Goal: Information Seeking & Learning: Learn about a topic

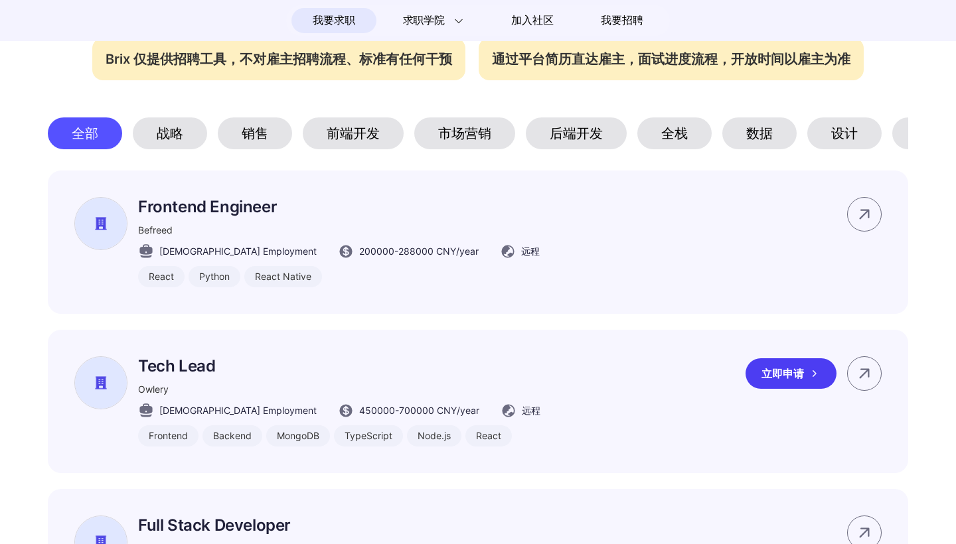
scroll to position [617, 0]
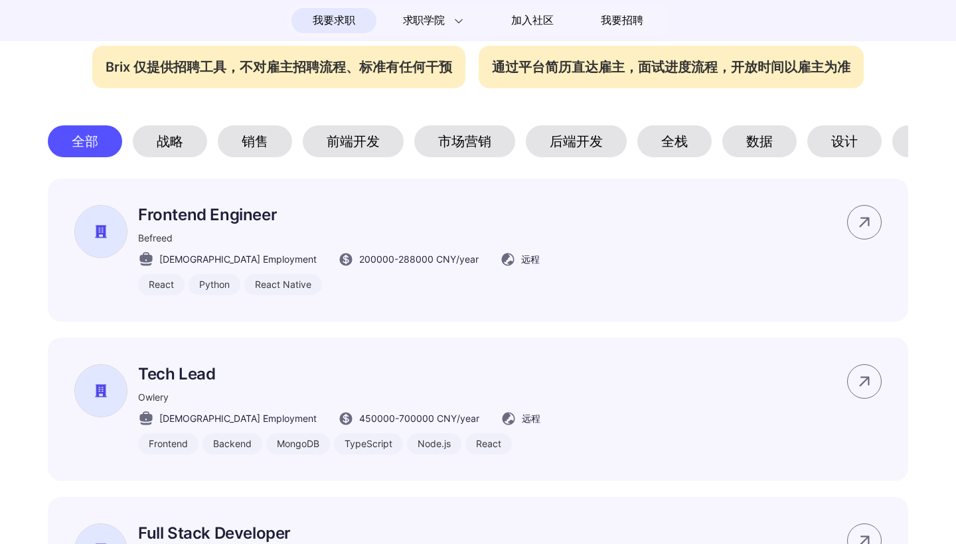
click at [261, 141] on div "销售" at bounding box center [255, 141] width 74 height 32
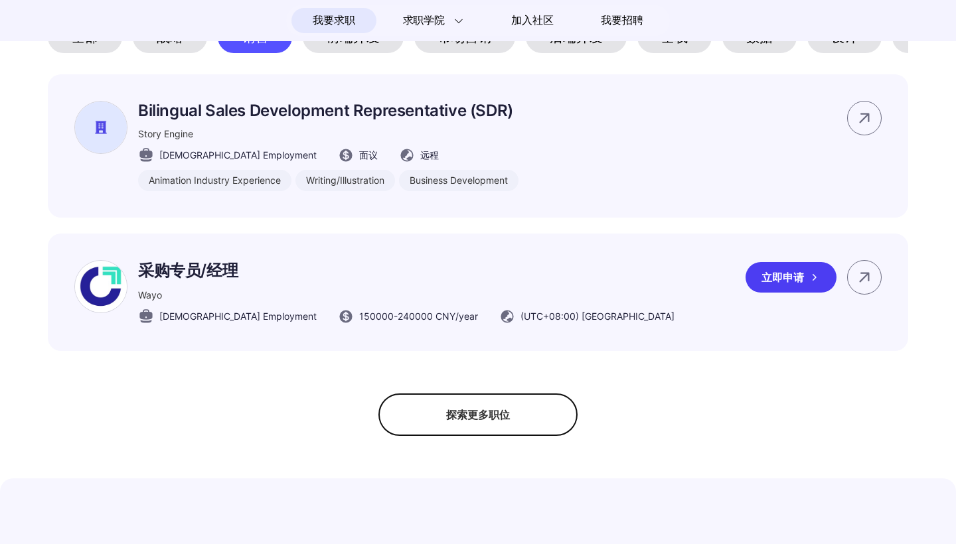
scroll to position [732, 0]
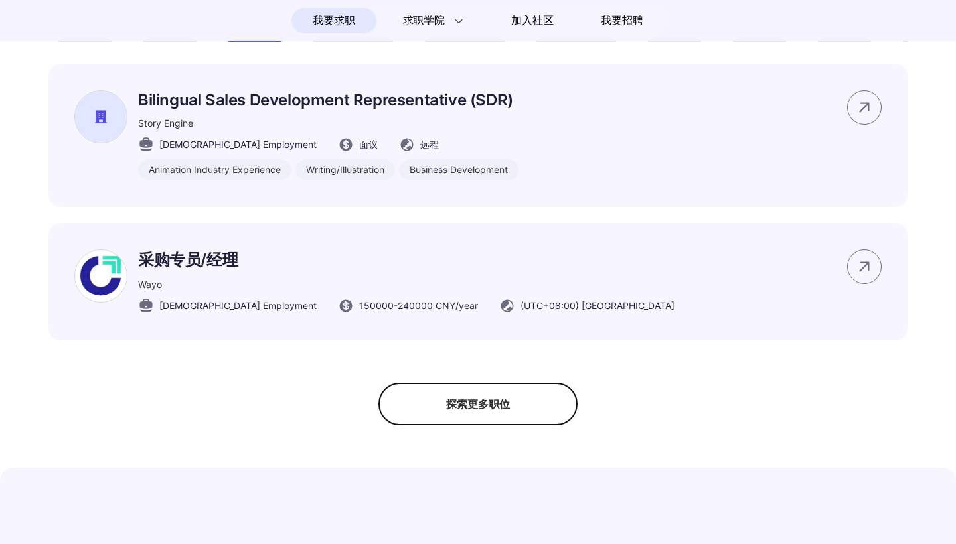
click at [442, 418] on div "探索更多职位" at bounding box center [477, 404] width 199 height 42
click at [493, 407] on div "隐藏更多职位" at bounding box center [477, 404] width 199 height 42
click at [493, 407] on div "探索更多职位" at bounding box center [477, 404] width 199 height 42
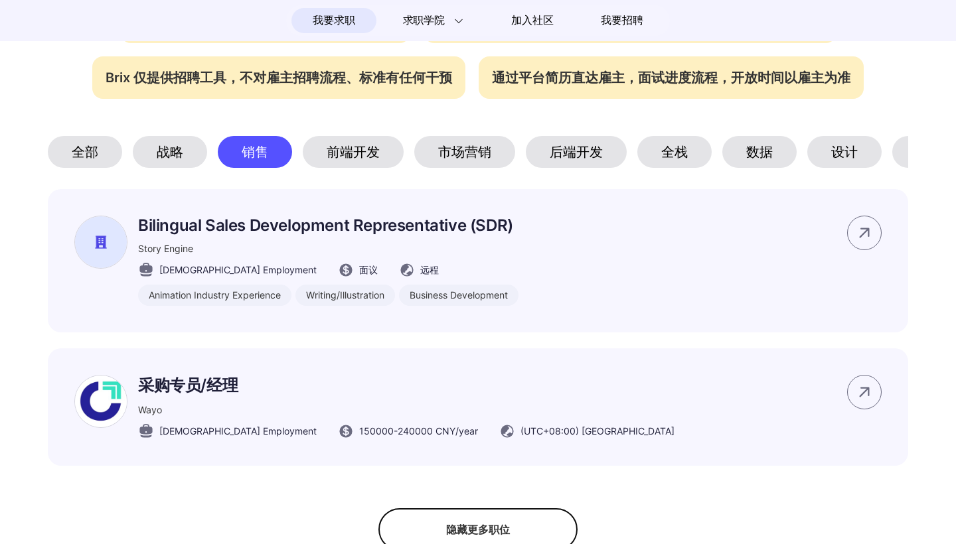
scroll to position [602, 0]
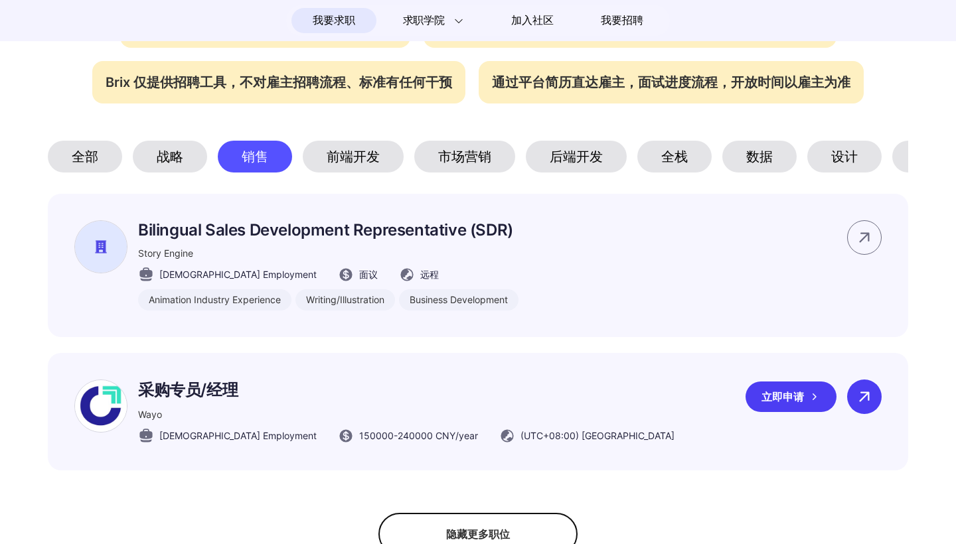
click at [865, 401] on icon at bounding box center [864, 397] width 20 height 20
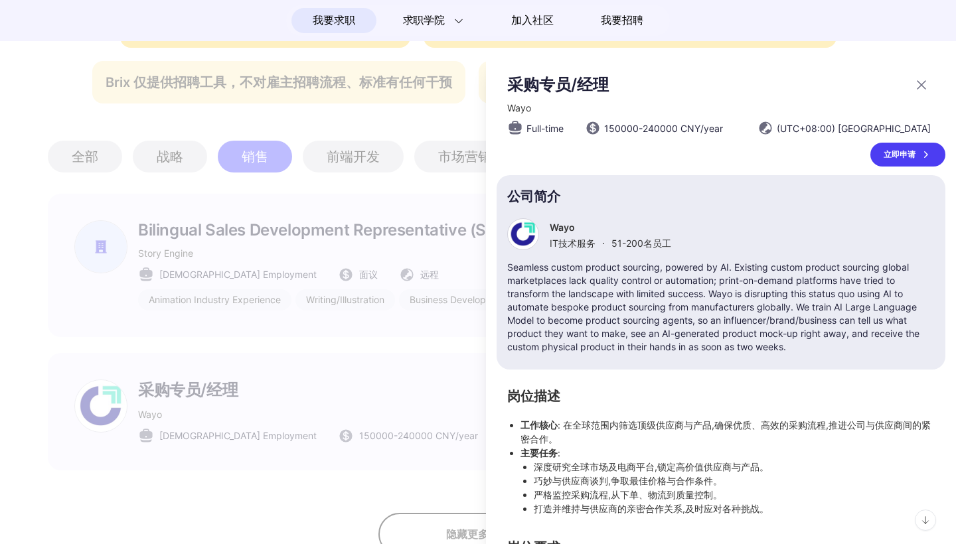
scroll to position [0, 0]
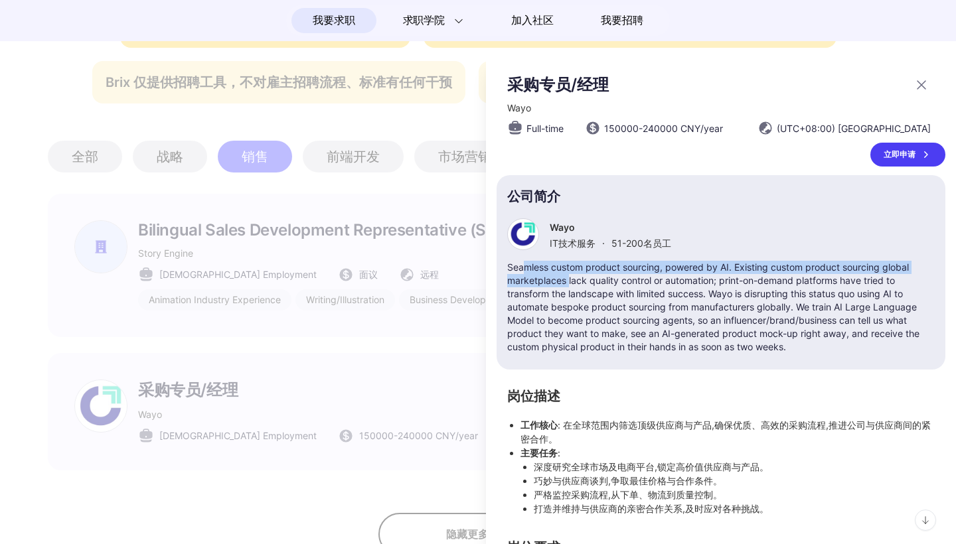
drag, startPoint x: 526, startPoint y: 271, endPoint x: 570, endPoint y: 283, distance: 45.9
click at [570, 283] on p "Seamless custom product sourcing, powered by AI. Existing custom product sourci…" at bounding box center [720, 307] width 427 height 93
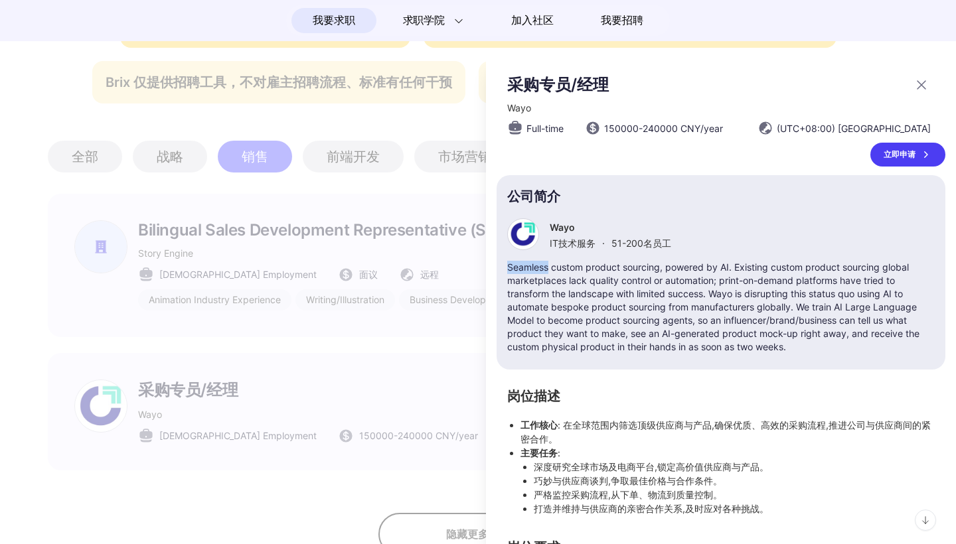
drag, startPoint x: 510, startPoint y: 264, endPoint x: 548, endPoint y: 267, distance: 38.0
click at [548, 267] on p "Seamless custom product sourcing, powered by AI. Existing custom product sourci…" at bounding box center [720, 307] width 427 height 93
click at [881, 276] on p "Seamless custom product sourcing, powered by AI. Existing custom product sourci…" at bounding box center [720, 307] width 427 height 93
click at [919, 84] on icon at bounding box center [921, 85] width 8 height 8
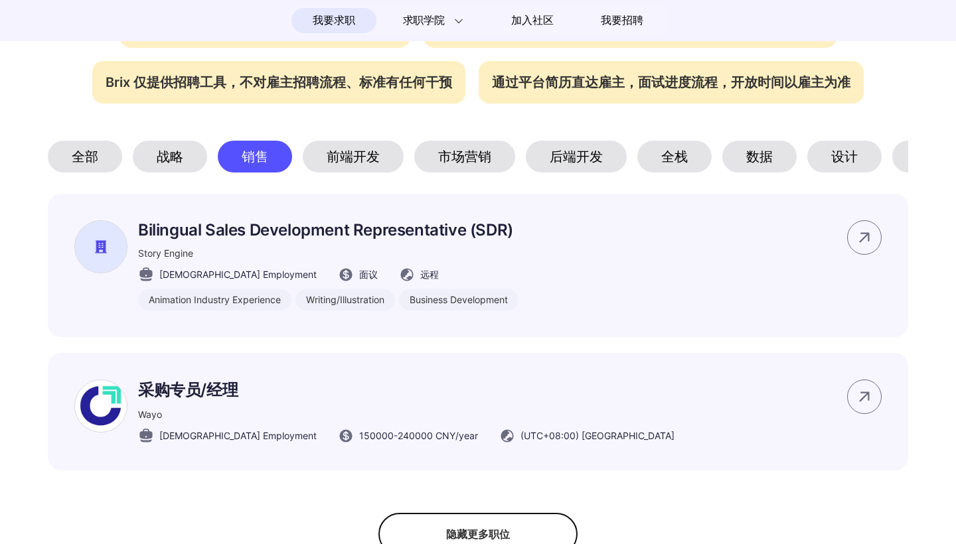
click at [354, 151] on div "前端开发" at bounding box center [353, 157] width 101 height 32
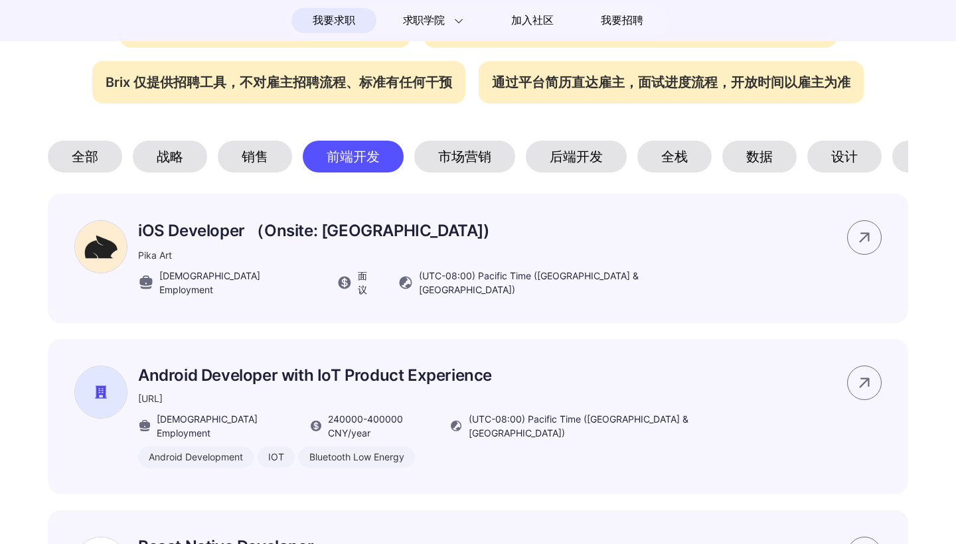
click at [465, 151] on div "市场营销" at bounding box center [464, 157] width 101 height 32
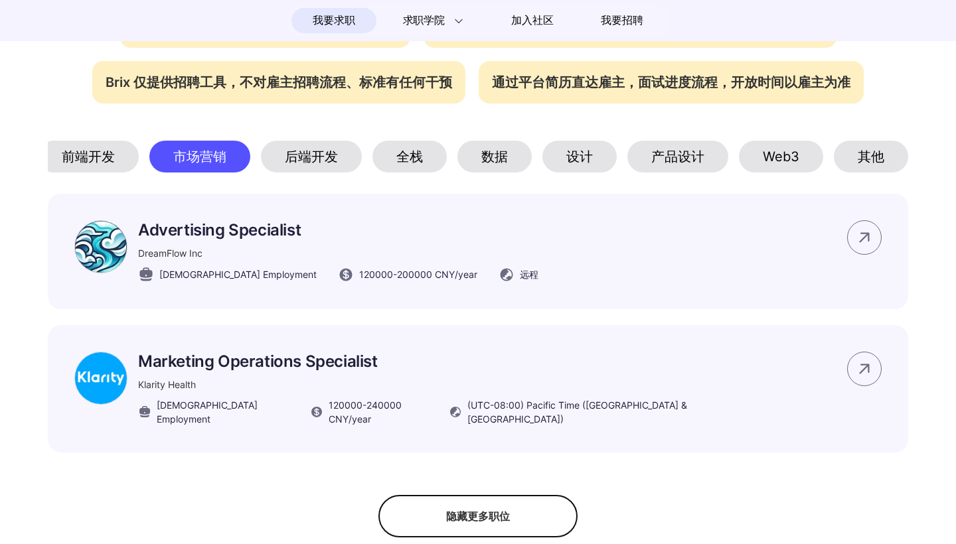
scroll to position [0, 265]
click at [647, 163] on div "产品设计" at bounding box center [677, 157] width 101 height 32
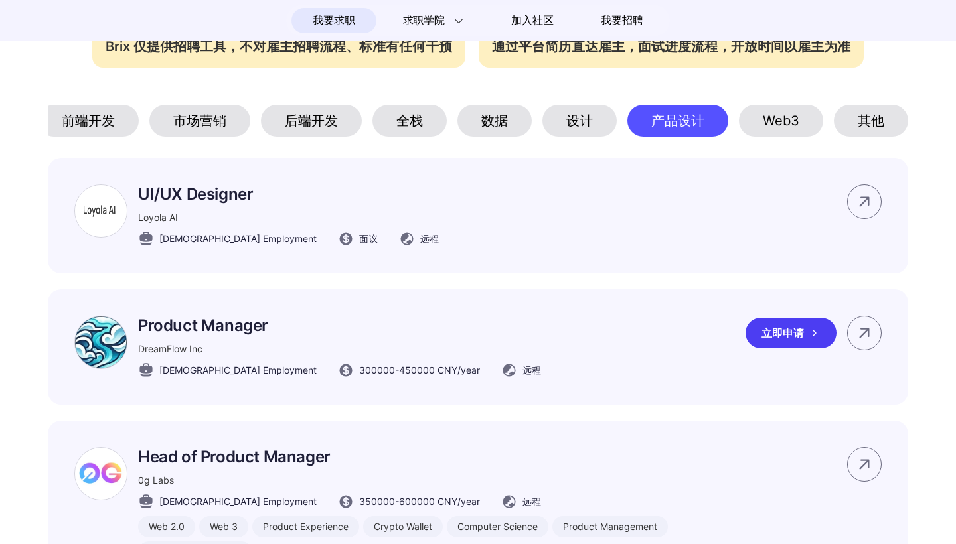
scroll to position [631, 0]
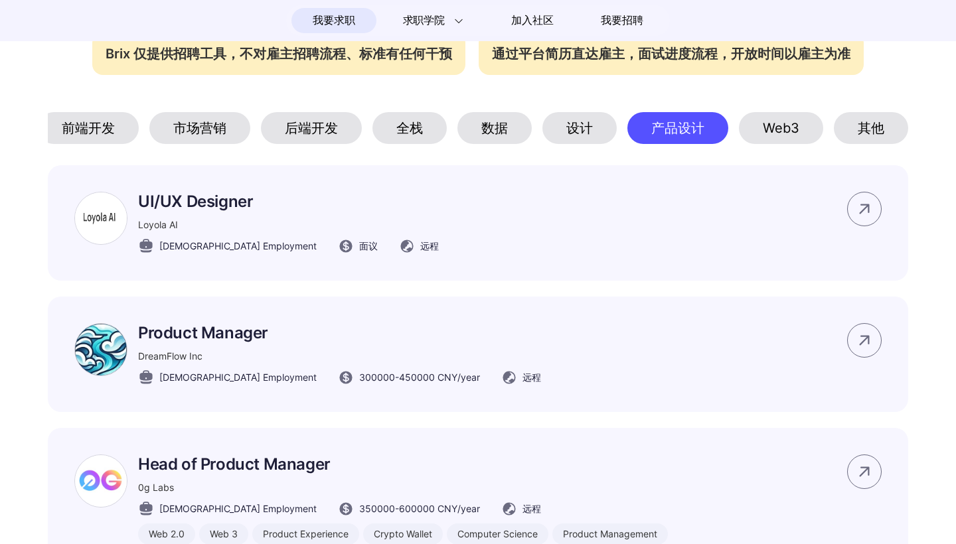
click at [796, 131] on div "Web3" at bounding box center [781, 128] width 84 height 32
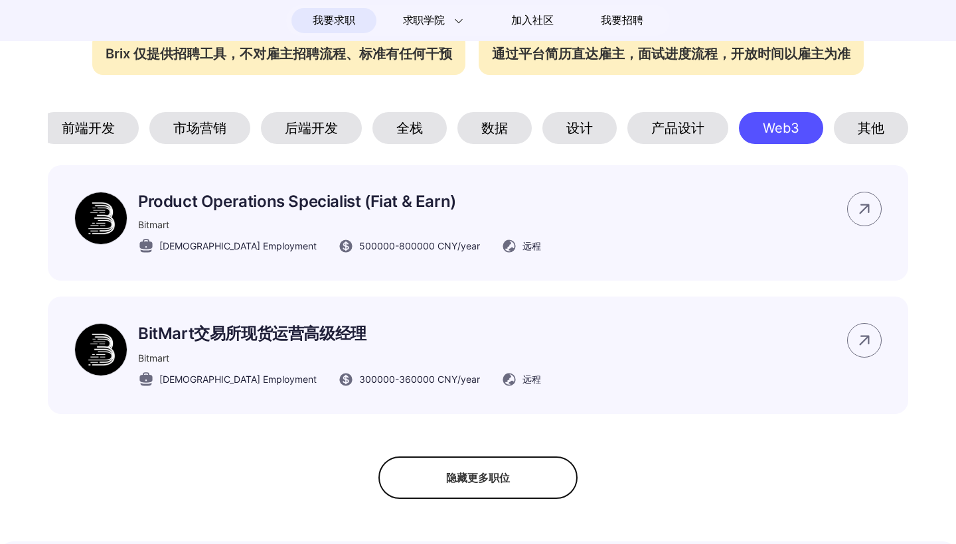
click at [838, 128] on div "其他" at bounding box center [871, 128] width 74 height 32
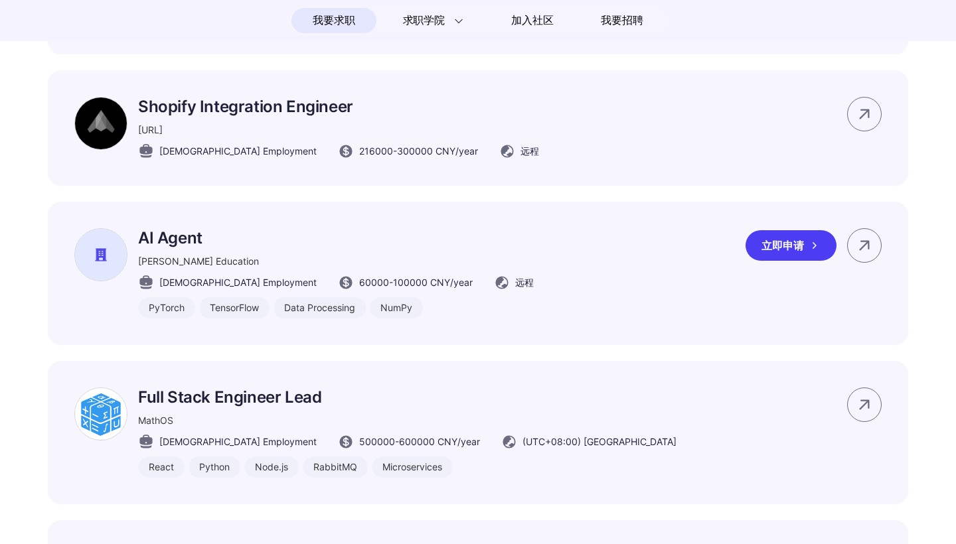
scroll to position [1331, 0]
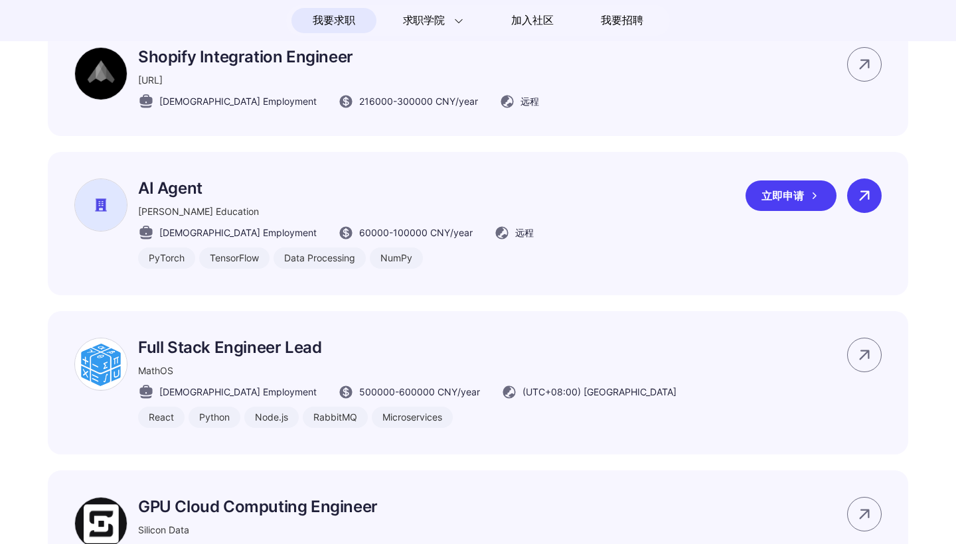
click at [866, 197] on icon at bounding box center [864, 196] width 20 height 20
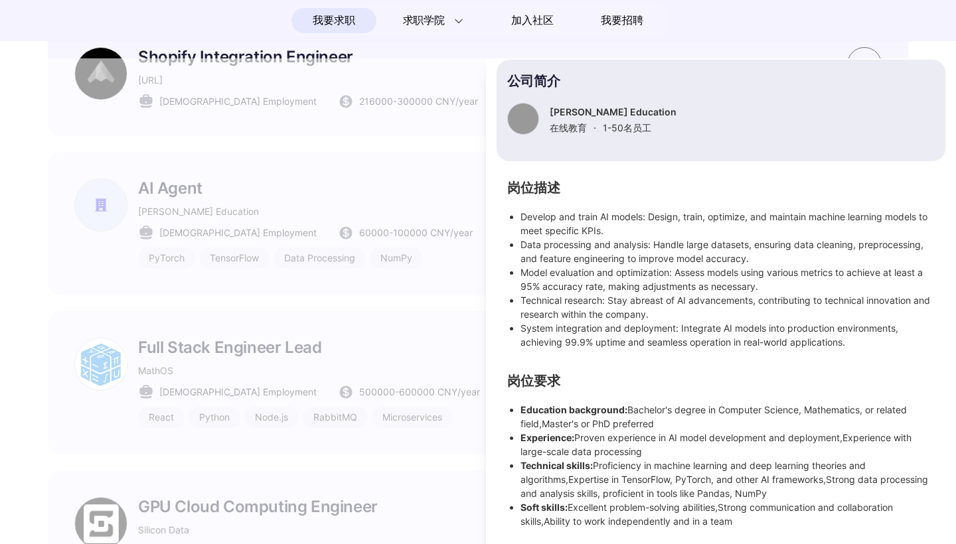
scroll to position [0, 0]
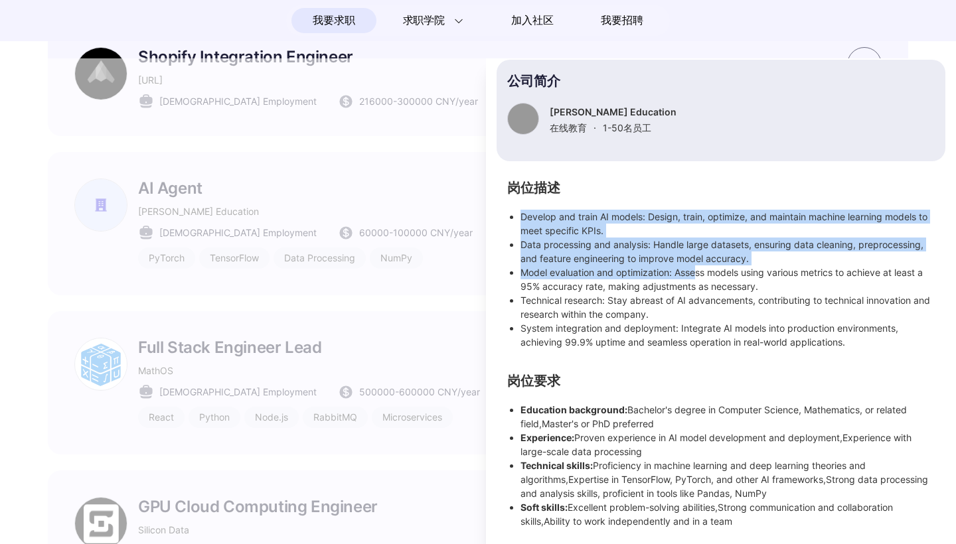
drag, startPoint x: 517, startPoint y: 216, endPoint x: 696, endPoint y: 267, distance: 186.5
click at [696, 268] on ul "Develop and train AI models: Design, train, optimize, and maintain machine lear…" at bounding box center [720, 279] width 427 height 139
click at [696, 267] on li "Model evaluation and optimization: Assess models using various metrics to achie…" at bounding box center [727, 280] width 414 height 28
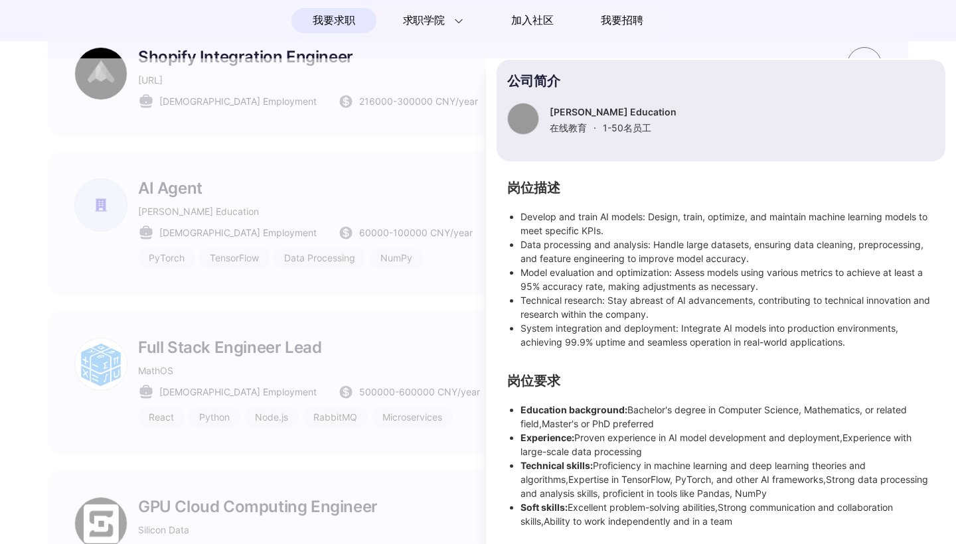
click at [523, 218] on li "Develop and train AI models: Design, train, optimize, and maintain machine lear…" at bounding box center [727, 224] width 414 height 28
click at [354, 139] on div at bounding box center [478, 301] width 956 height 486
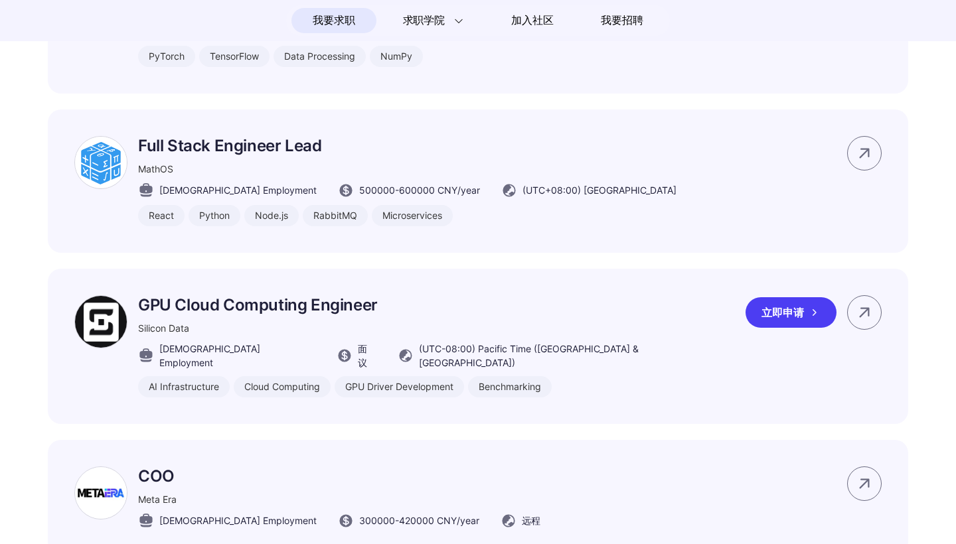
scroll to position [1528, 1]
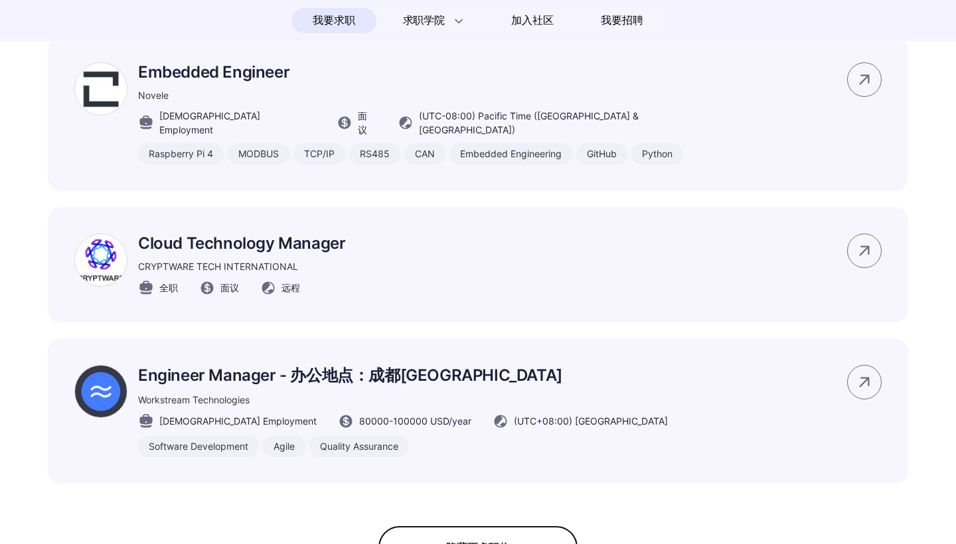
click at [455, 526] on div "隐藏更多职位" at bounding box center [477, 547] width 199 height 42
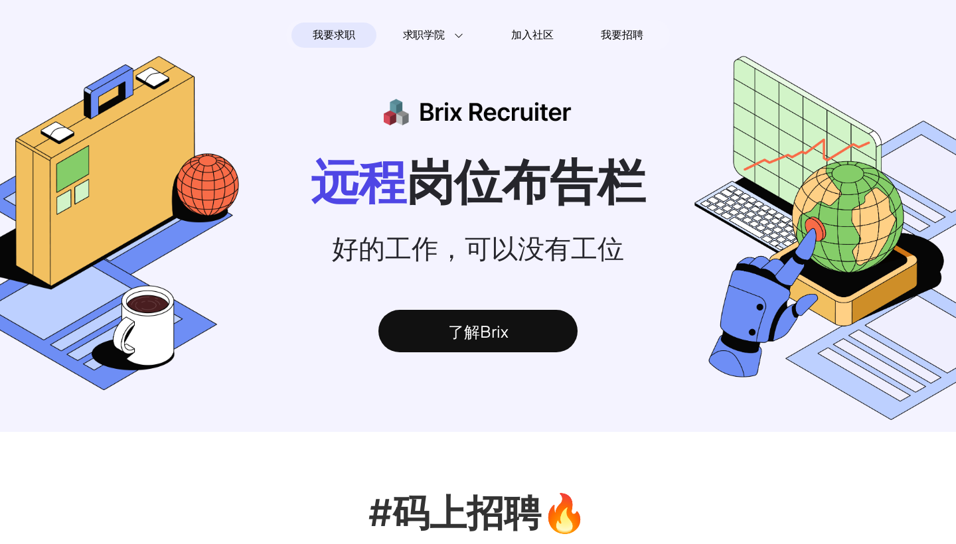
scroll to position [0, 0]
click at [323, 35] on span "我要求职" at bounding box center [334, 35] width 42 height 21
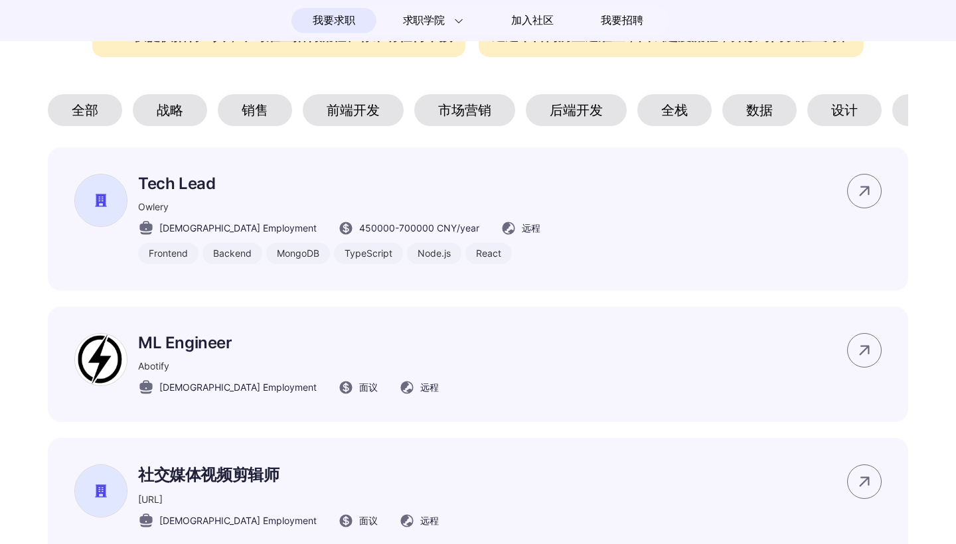
click at [112, 111] on div "全部" at bounding box center [85, 110] width 74 height 32
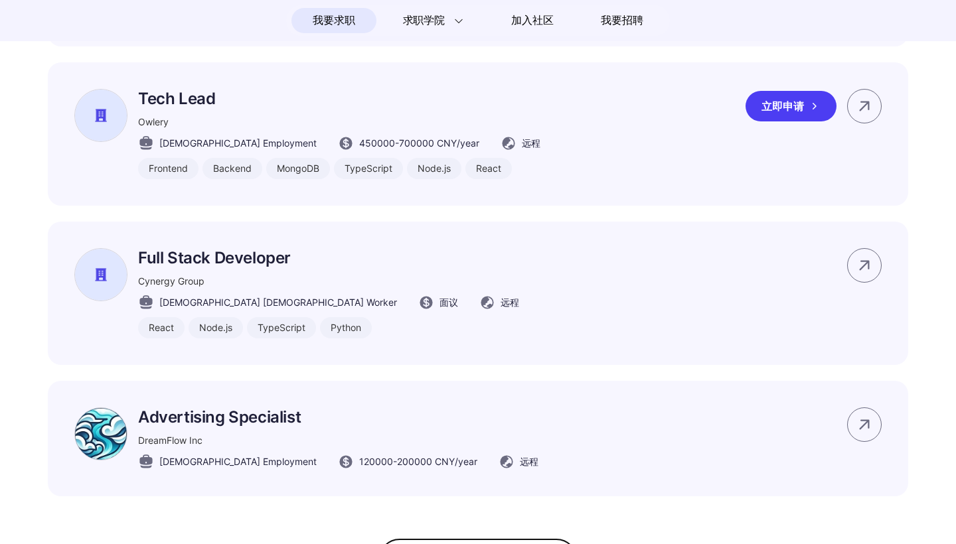
scroll to position [954, 0]
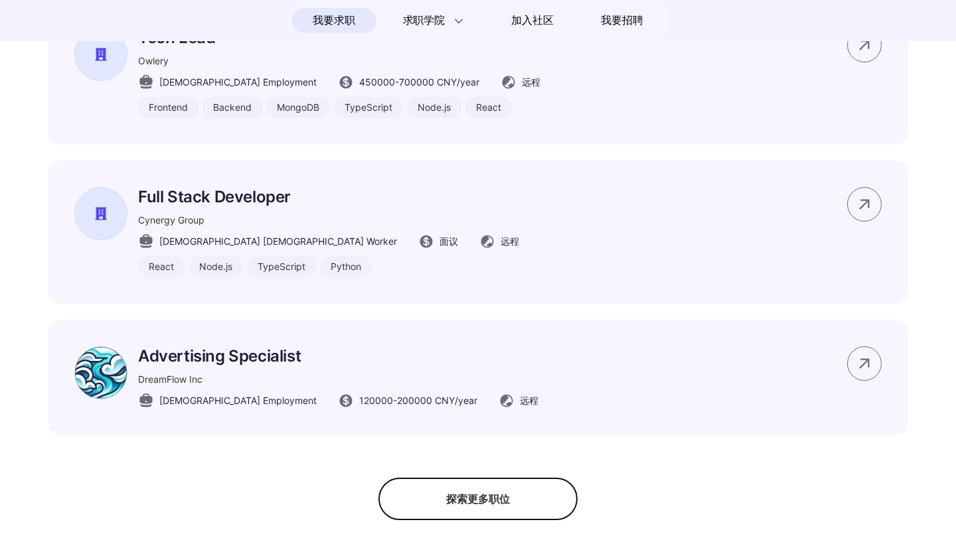
click at [455, 504] on div "探索更多职位" at bounding box center [477, 499] width 199 height 42
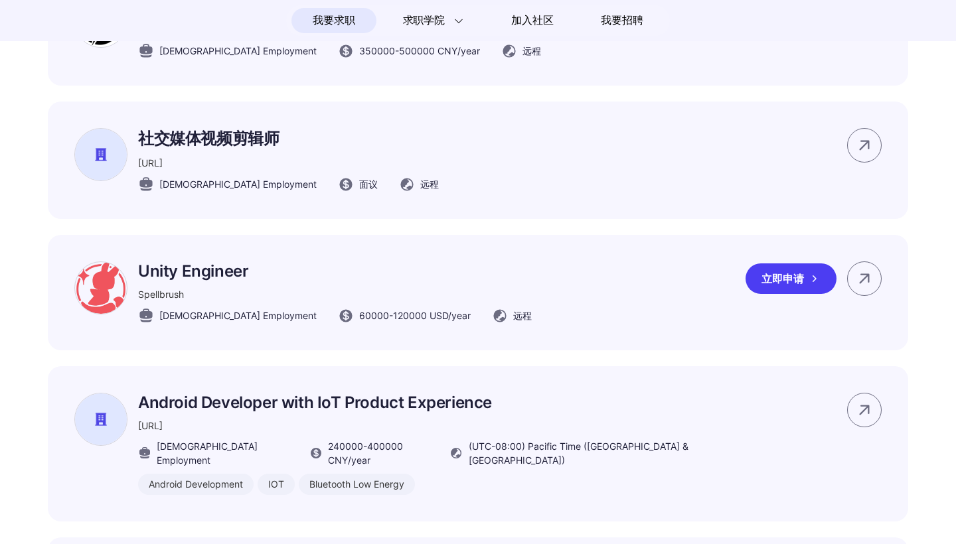
scroll to position [2800, 0]
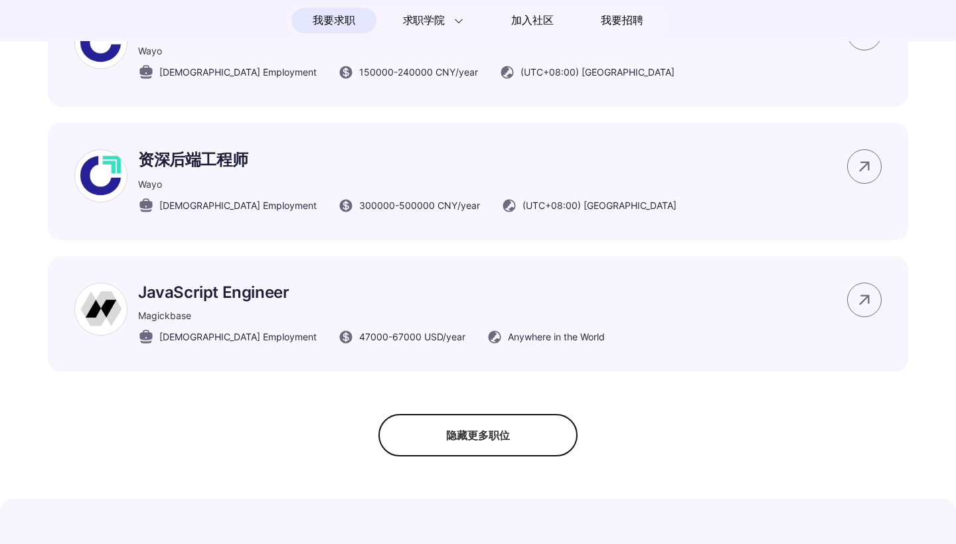
click at [432, 414] on div "隐藏更多职位" at bounding box center [477, 435] width 199 height 42
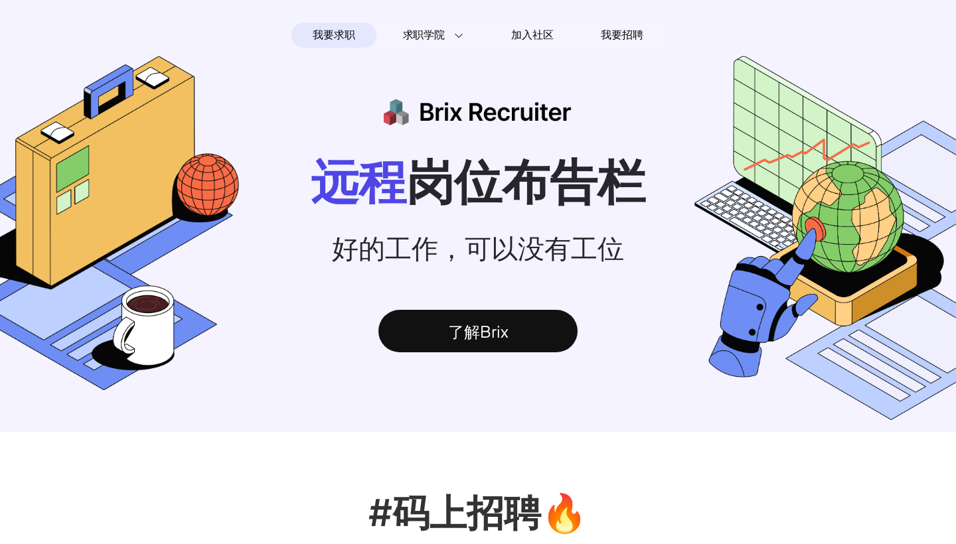
scroll to position [-1, 0]
